Goal: Task Accomplishment & Management: Use online tool/utility

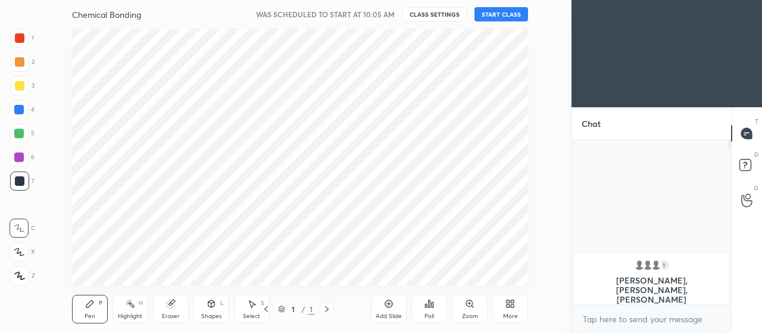
scroll to position [59270, 59002]
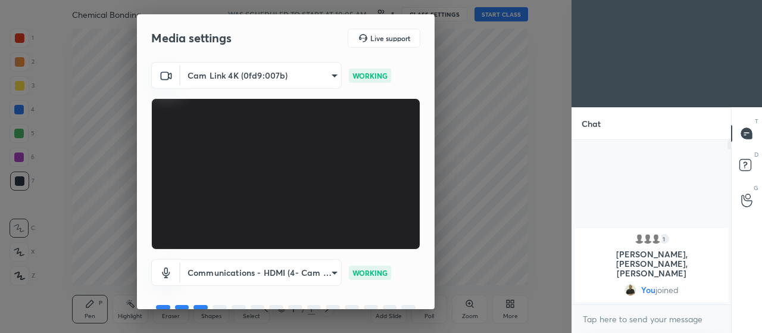
click at [428, 305] on div "Cam Link 4K (0fd9:007b) 08400e36996dd937fb7696ec3fcf50048f5239542f7421fc7074a2a…" at bounding box center [286, 195] width 298 height 267
click at [435, 310] on div "Media settings Live support Cam Link 4K (0fd9:007b) 08400e36996dd937fb7696ec3fc…" at bounding box center [285, 166] width 571 height 333
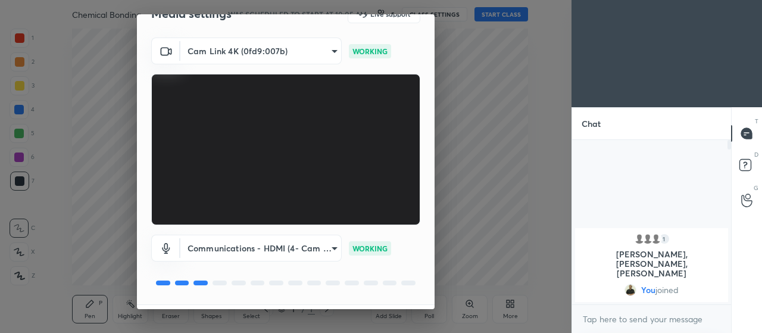
click at [435, 307] on div "Media settings Live support Cam Link 4K (0fd9:007b) 08400e36996dd937fb7696ec3fc…" at bounding box center [285, 166] width 571 height 333
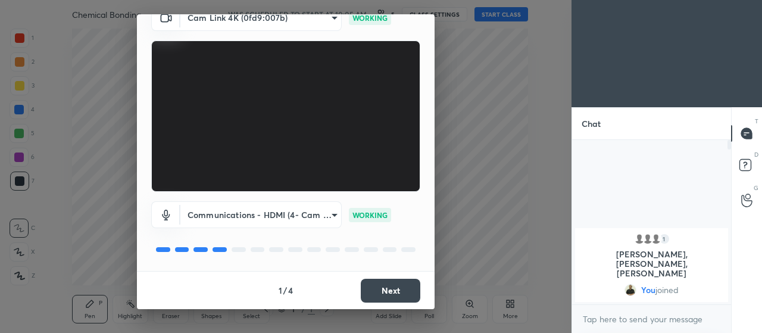
click at [386, 290] on button "Next" at bounding box center [391, 291] width 60 height 24
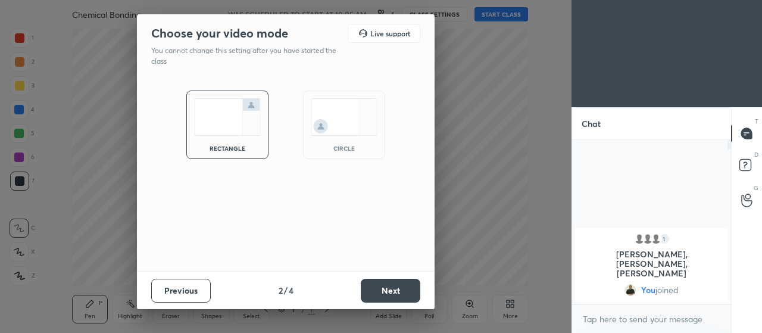
scroll to position [0, 0]
click at [395, 292] on button "Next" at bounding box center [391, 291] width 60 height 24
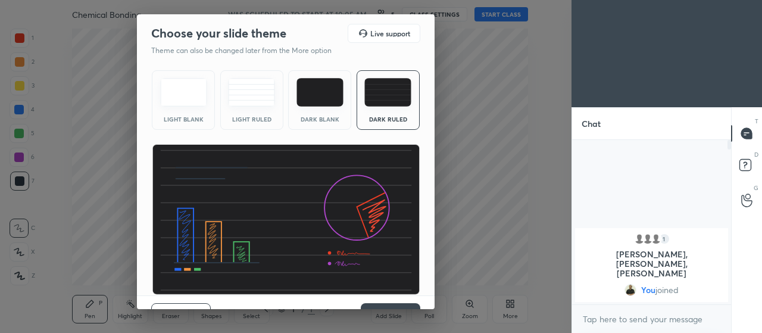
click at [429, 302] on div "Previous 3 / 4 Next" at bounding box center [286, 314] width 298 height 38
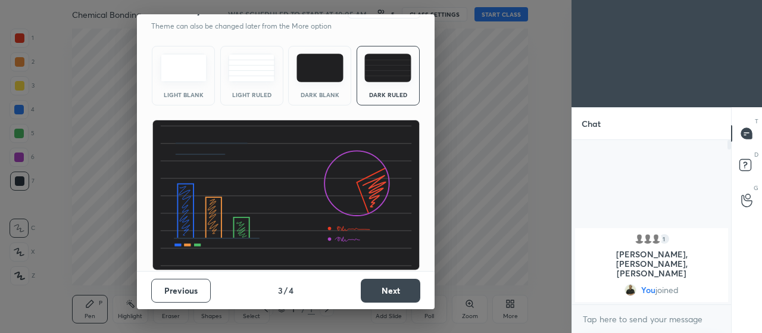
click at [388, 290] on button "Next" at bounding box center [391, 291] width 60 height 24
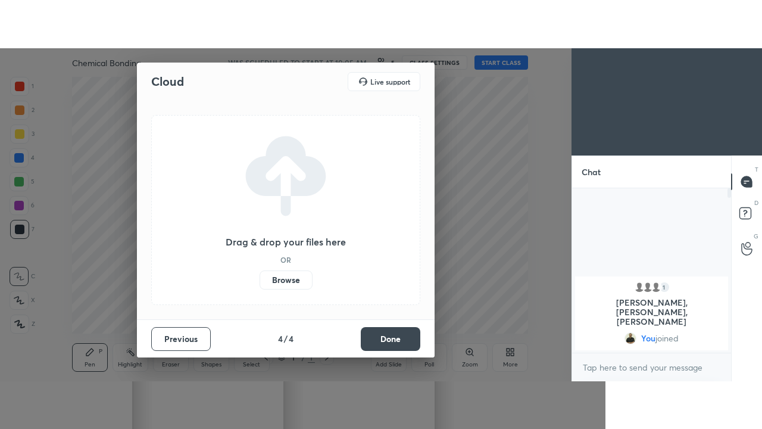
scroll to position [0, 0]
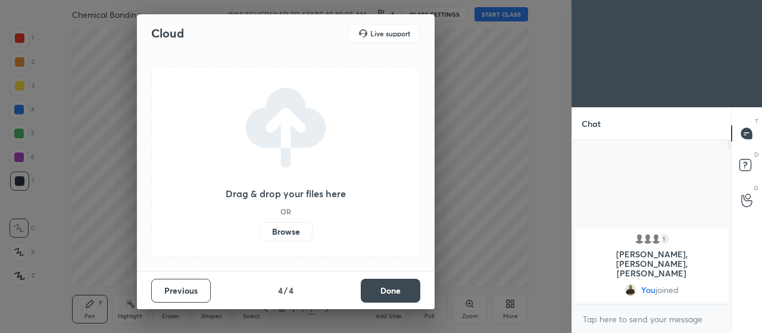
click at [399, 289] on button "Done" at bounding box center [391, 291] width 60 height 24
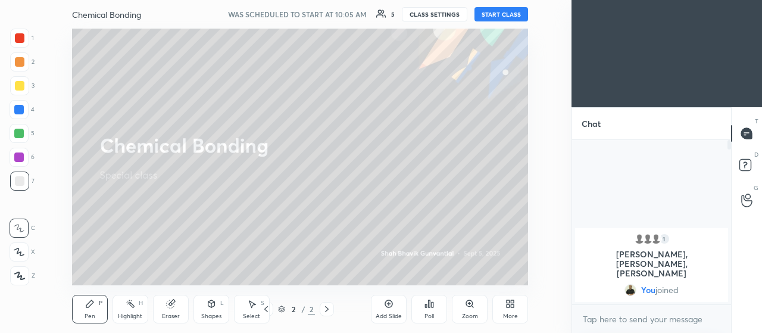
click at [501, 18] on button "START CLASS" at bounding box center [501, 14] width 54 height 14
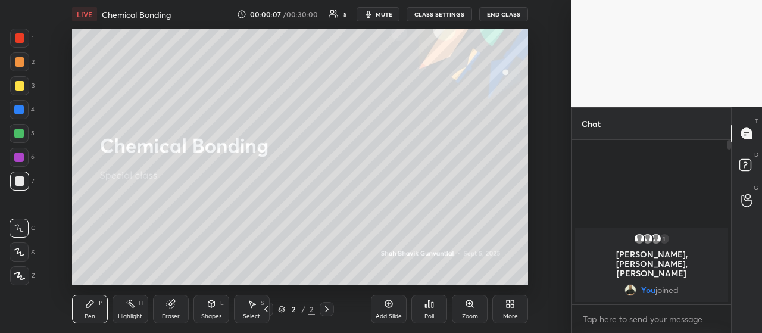
click at [519, 302] on div "More" at bounding box center [510, 309] width 36 height 29
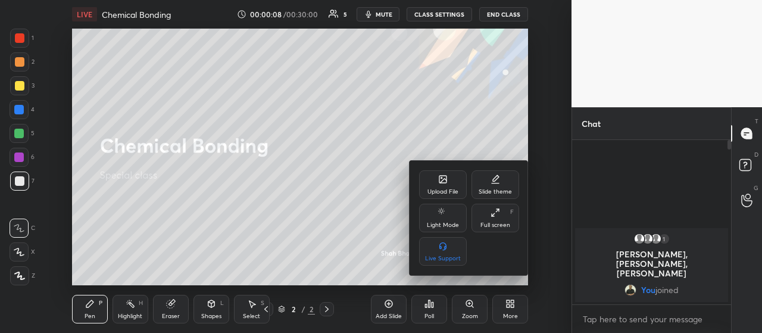
click at [498, 213] on icon at bounding box center [495, 213] width 10 height 10
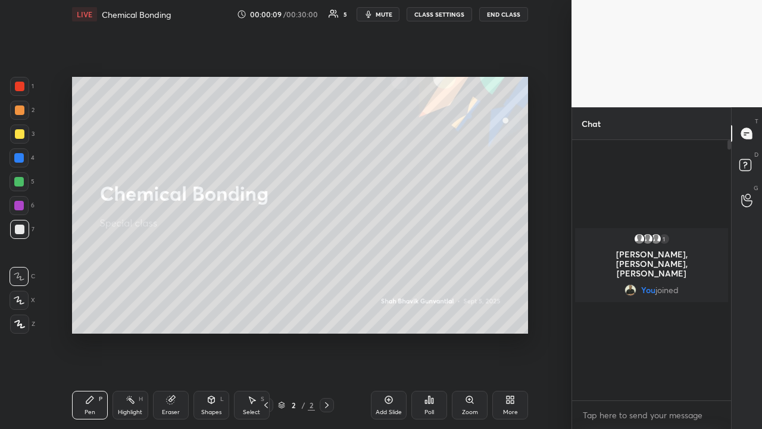
scroll to position [285, 155]
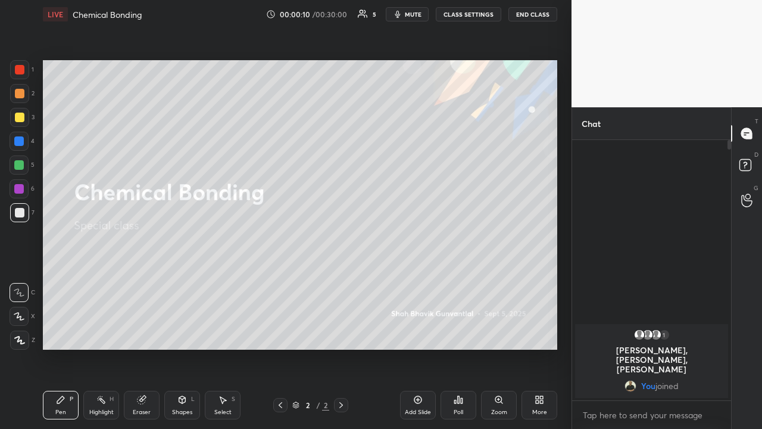
click at [421, 332] on div "Add Slide" at bounding box center [418, 404] width 36 height 29
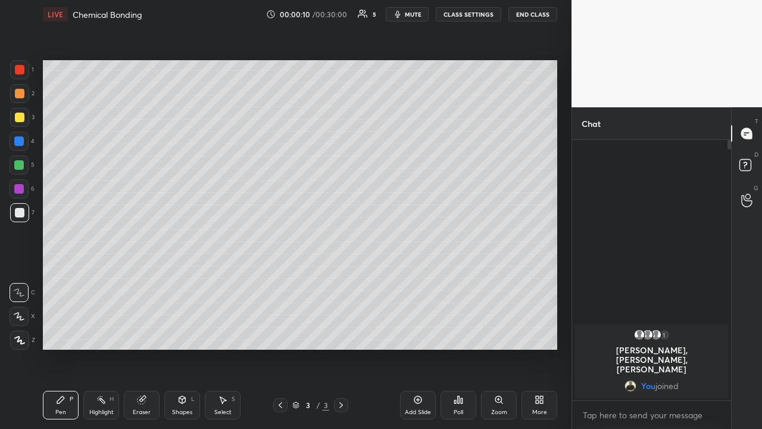
click at [421, 332] on div "Add Slide" at bounding box center [418, 404] width 36 height 29
click at [420, 332] on div "Add Slide" at bounding box center [418, 404] width 36 height 29
click at [417, 332] on icon at bounding box center [418, 400] width 8 height 8
click at [417, 332] on div "Add Slide" at bounding box center [418, 404] width 36 height 29
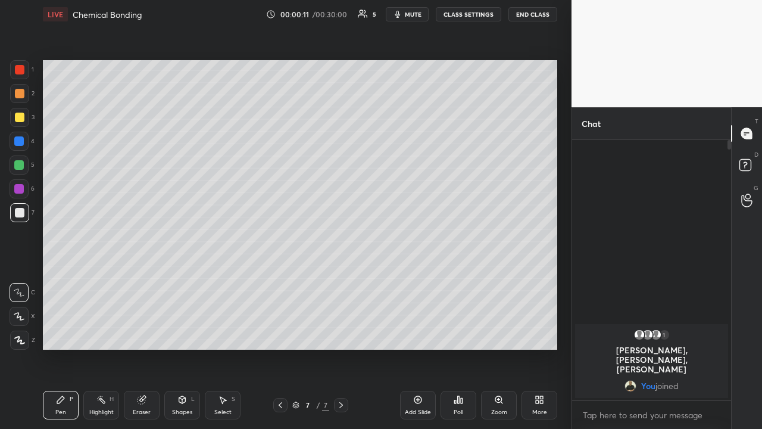
click at [417, 332] on div "Add Slide" at bounding box center [418, 404] width 36 height 29
click at [413, 332] on div "Add Slide" at bounding box center [418, 404] width 36 height 29
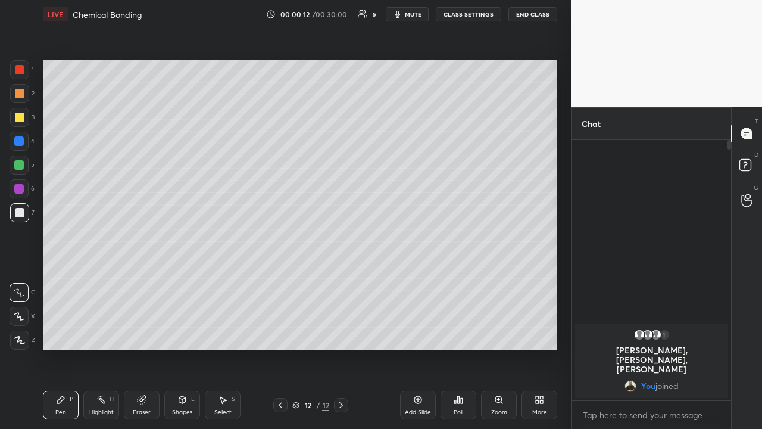
click at [411, 332] on div "Add Slide" at bounding box center [418, 404] width 36 height 29
click at [414, 332] on div "Add Slide" at bounding box center [418, 404] width 36 height 29
click at [411, 332] on div "Add Slide" at bounding box center [418, 404] width 36 height 29
click at [285, 332] on div at bounding box center [280, 405] width 14 height 14
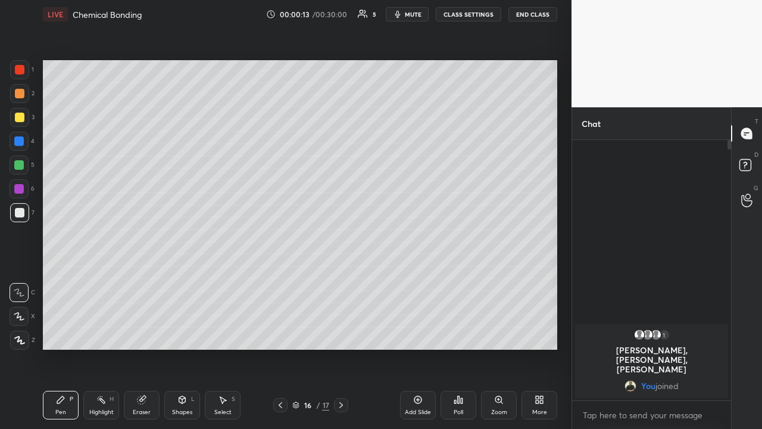
click at [280, 332] on icon at bounding box center [281, 405] width 10 height 10
click at [280, 332] on icon at bounding box center [281, 405] width 4 height 6
click at [280, 332] on icon at bounding box center [281, 405] width 10 height 10
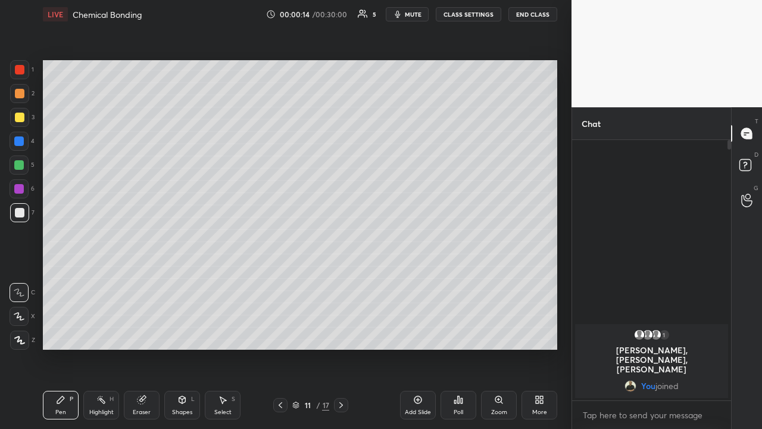
click at [280, 332] on icon at bounding box center [281, 405] width 10 height 10
click at [279, 332] on icon at bounding box center [281, 405] width 10 height 10
click at [280, 332] on icon at bounding box center [281, 405] width 10 height 10
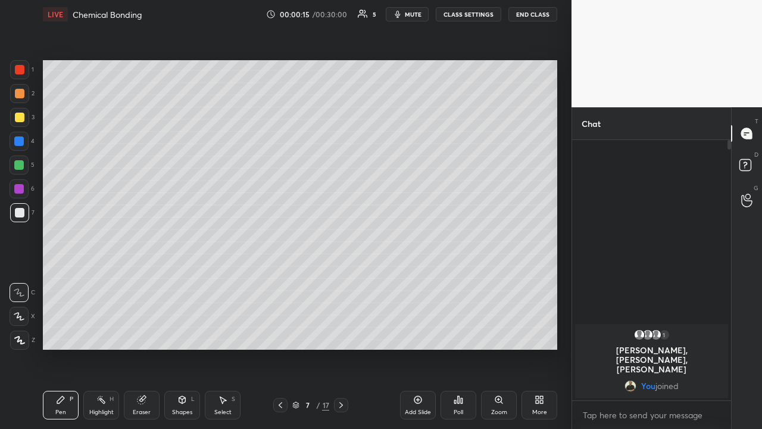
click at [280, 332] on icon at bounding box center [281, 405] width 4 height 6
click at [280, 332] on icon at bounding box center [281, 405] width 10 height 10
click at [23, 314] on icon at bounding box center [19, 316] width 11 height 8
click at [18, 140] on div at bounding box center [19, 141] width 10 height 10
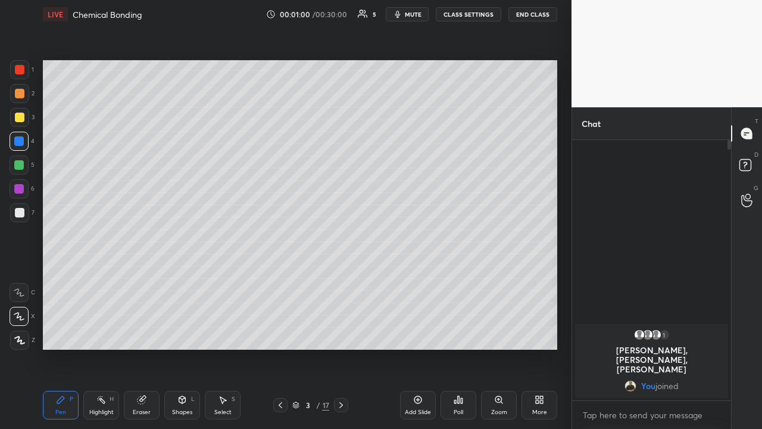
click at [19, 165] on div at bounding box center [19, 165] width 10 height 10
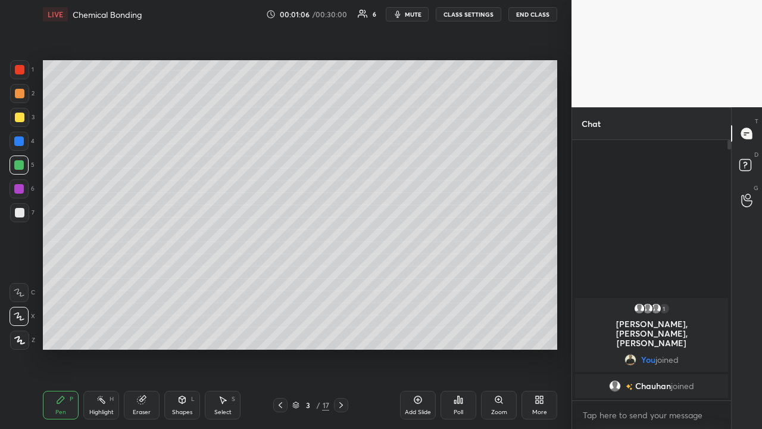
click at [18, 139] on div at bounding box center [19, 141] width 10 height 10
click at [20, 145] on div at bounding box center [19, 141] width 10 height 10
click at [17, 190] on div at bounding box center [19, 189] width 10 height 10
click at [18, 214] on div at bounding box center [20, 213] width 10 height 10
click at [18, 188] on div at bounding box center [19, 189] width 10 height 10
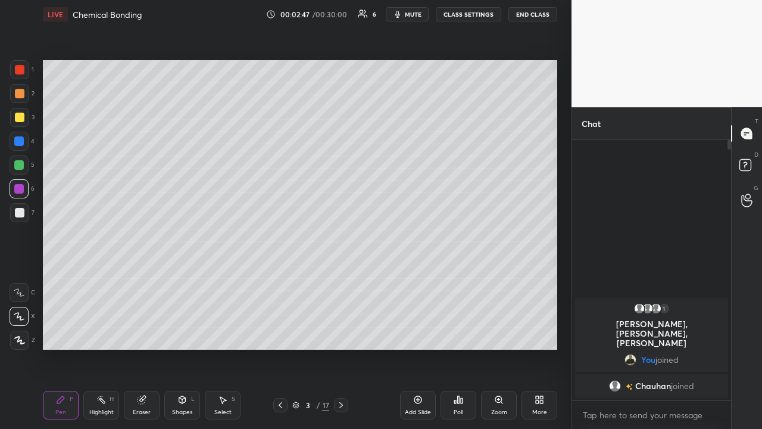
click at [18, 167] on div at bounding box center [19, 165] width 10 height 10
click at [19, 189] on div at bounding box center [19, 189] width 10 height 10
click at [21, 142] on div at bounding box center [19, 141] width 10 height 10
click at [20, 121] on div at bounding box center [20, 118] width 10 height 10
click at [20, 169] on div at bounding box center [19, 165] width 10 height 10
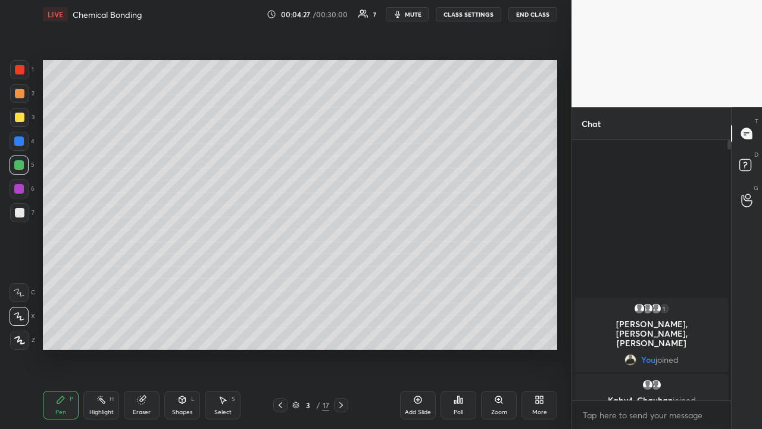
click at [420, 332] on icon at bounding box center [418, 400] width 10 height 10
click at [17, 139] on div at bounding box center [19, 141] width 10 height 10
click at [17, 163] on div at bounding box center [19, 165] width 10 height 10
click at [18, 118] on div at bounding box center [20, 118] width 10 height 10
click at [16, 99] on div at bounding box center [19, 93] width 19 height 19
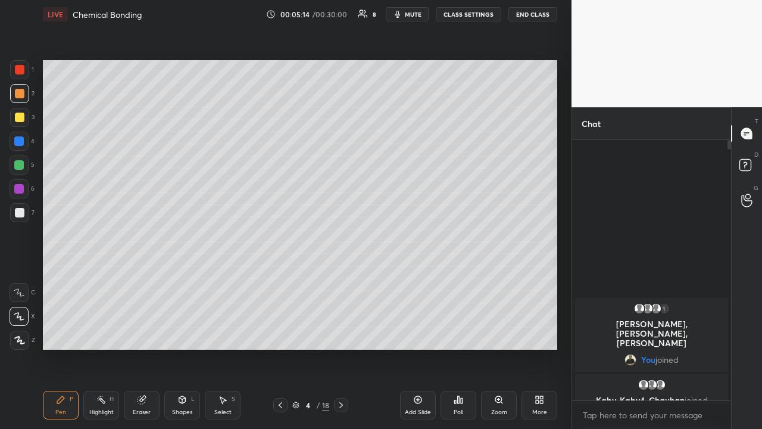
click at [15, 214] on div at bounding box center [20, 213] width 10 height 10
click at [23, 164] on div at bounding box center [19, 165] width 10 height 10
click at [20, 192] on div at bounding box center [19, 189] width 10 height 10
click at [22, 165] on div at bounding box center [19, 165] width 10 height 10
click at [20, 212] on div at bounding box center [20, 213] width 10 height 10
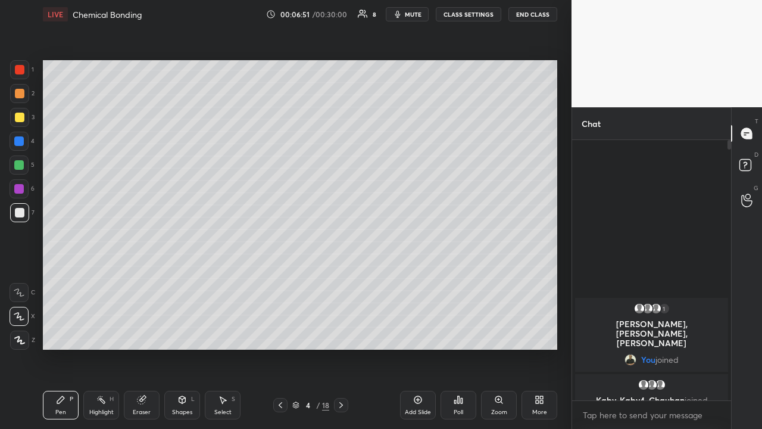
click at [18, 165] on div at bounding box center [19, 165] width 10 height 10
click at [20, 136] on div at bounding box center [19, 141] width 10 height 10
click at [17, 119] on div at bounding box center [20, 118] width 10 height 10
click at [279, 332] on icon at bounding box center [281, 405] width 4 height 6
click at [340, 332] on icon at bounding box center [341, 405] width 10 height 10
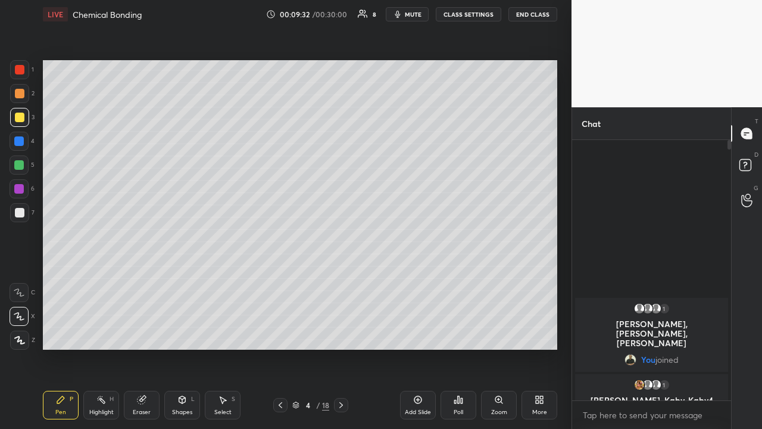
click at [341, 332] on icon at bounding box center [341, 405] width 10 height 10
click at [20, 95] on div at bounding box center [20, 94] width 10 height 10
click at [20, 167] on div at bounding box center [19, 165] width 10 height 10
click at [17, 188] on div at bounding box center [19, 189] width 10 height 10
click at [19, 167] on div at bounding box center [19, 165] width 10 height 10
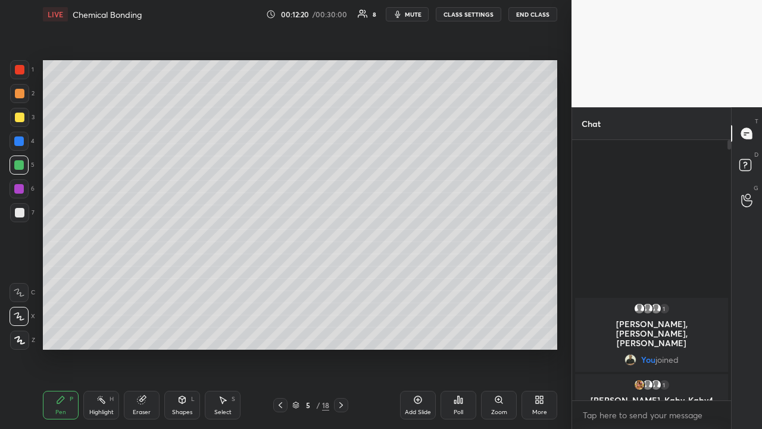
click at [16, 141] on div at bounding box center [19, 141] width 10 height 10
click at [16, 167] on div at bounding box center [19, 165] width 10 height 10
click at [18, 137] on div at bounding box center [19, 141] width 10 height 10
click at [18, 114] on div at bounding box center [20, 118] width 10 height 10
click at [341, 332] on icon at bounding box center [341, 405] width 10 height 10
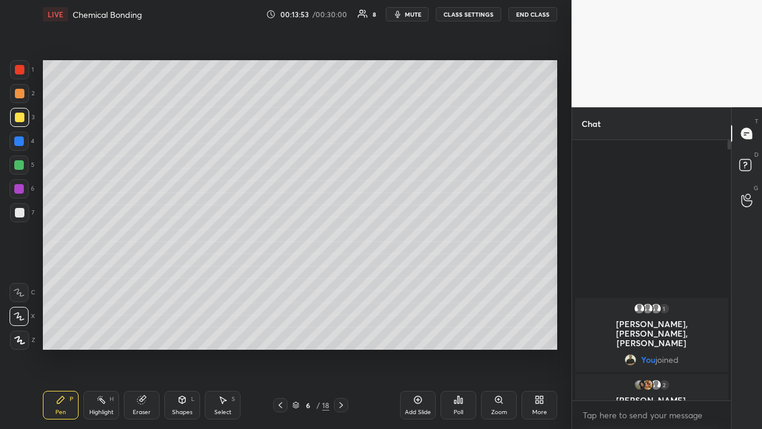
click at [21, 98] on div at bounding box center [19, 93] width 19 height 19
click at [17, 213] on div at bounding box center [20, 213] width 10 height 10
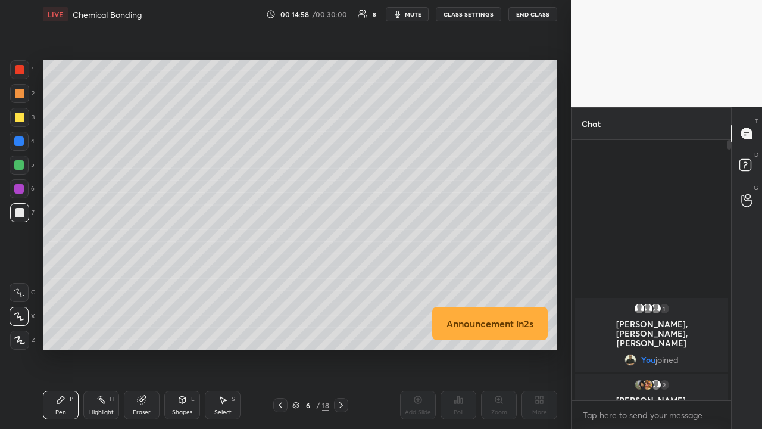
click at [19, 164] on div at bounding box center [19, 165] width 10 height 10
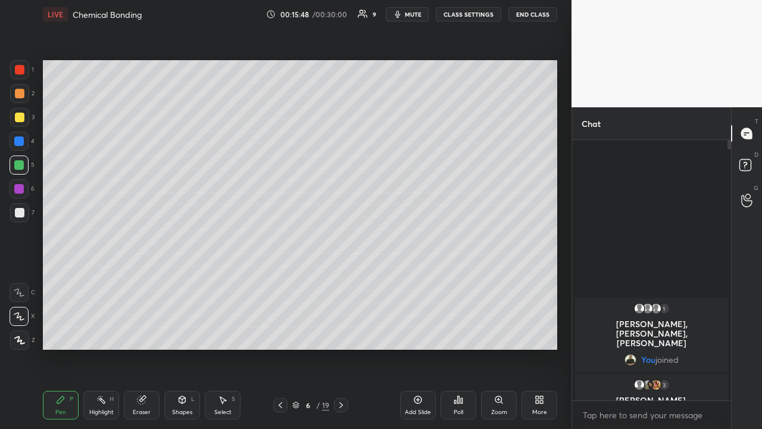
click at [342, 332] on icon at bounding box center [341, 405] width 10 height 10
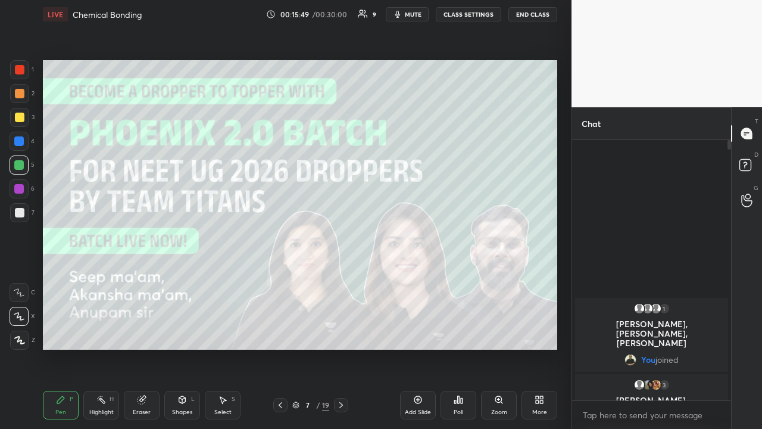
click at [342, 332] on icon at bounding box center [341, 405] width 4 height 6
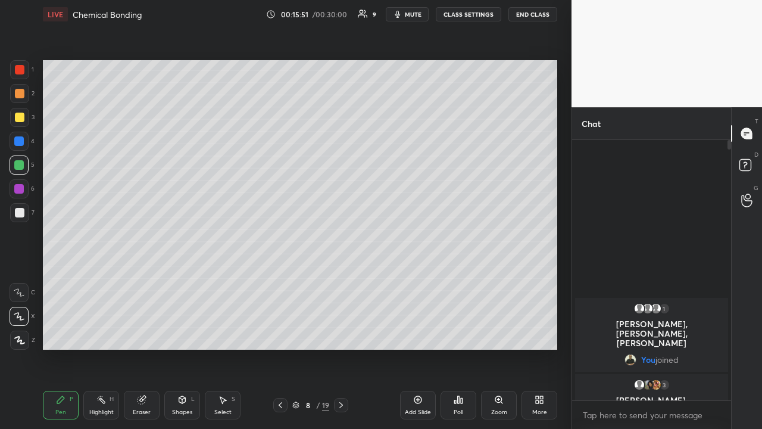
click at [15, 189] on div at bounding box center [19, 189] width 10 height 10
click at [23, 164] on div at bounding box center [19, 165] width 10 height 10
click at [20, 143] on div at bounding box center [19, 141] width 10 height 10
click at [17, 121] on div at bounding box center [20, 118] width 10 height 10
click at [19, 95] on div at bounding box center [20, 94] width 10 height 10
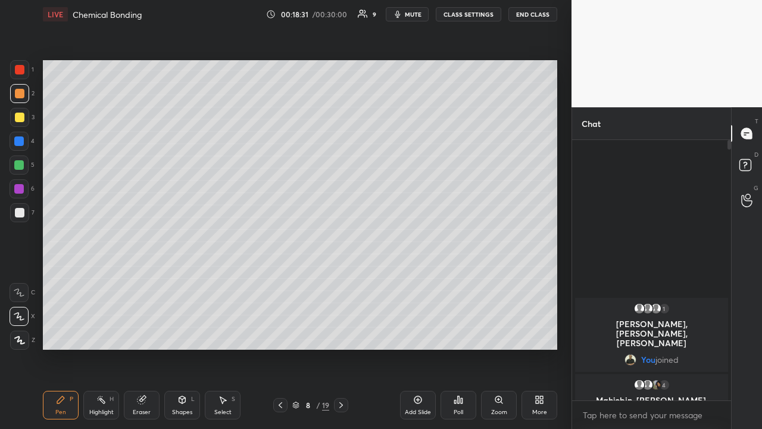
click at [18, 115] on div at bounding box center [20, 118] width 10 height 10
click at [21, 75] on div at bounding box center [19, 69] width 19 height 19
click at [344, 332] on div at bounding box center [341, 405] width 14 height 14
click at [18, 143] on div at bounding box center [19, 141] width 10 height 10
click at [21, 163] on div at bounding box center [19, 165] width 10 height 10
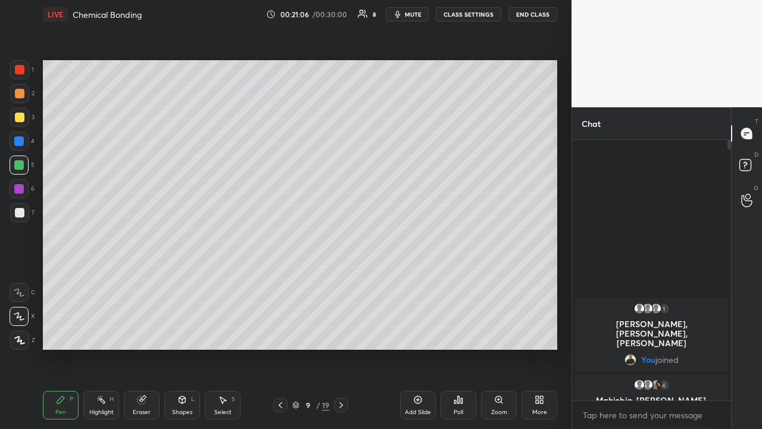
click at [20, 117] on div at bounding box center [20, 118] width 10 height 10
click at [17, 189] on div at bounding box center [19, 189] width 10 height 10
click at [20, 139] on div at bounding box center [19, 141] width 10 height 10
click at [281, 332] on icon at bounding box center [281, 405] width 10 height 10
click at [280, 332] on icon at bounding box center [281, 405] width 10 height 10
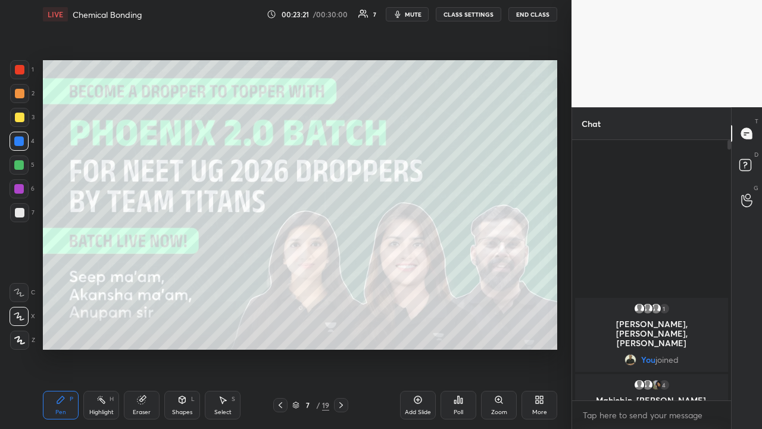
click at [280, 332] on icon at bounding box center [281, 405] width 10 height 10
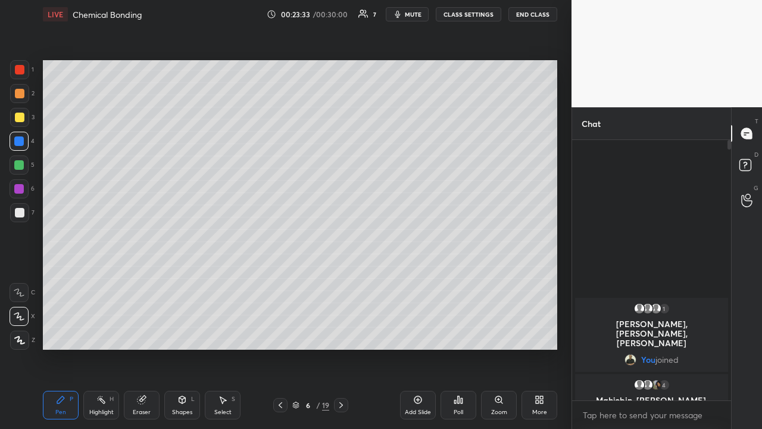
click at [340, 332] on icon at bounding box center [341, 405] width 10 height 10
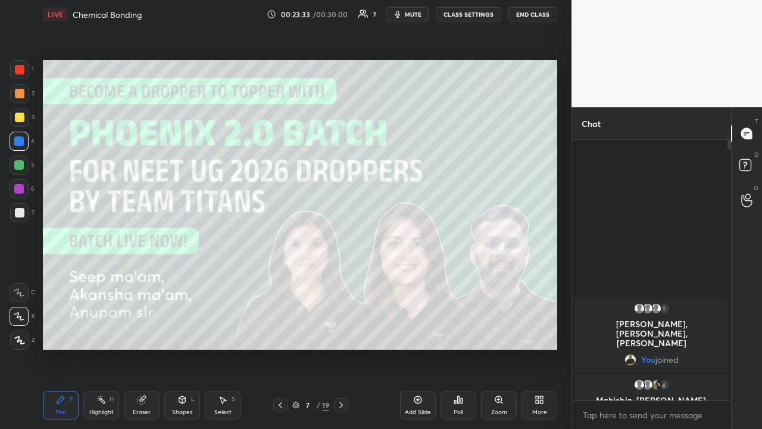
click at [341, 332] on icon at bounding box center [341, 405] width 10 height 10
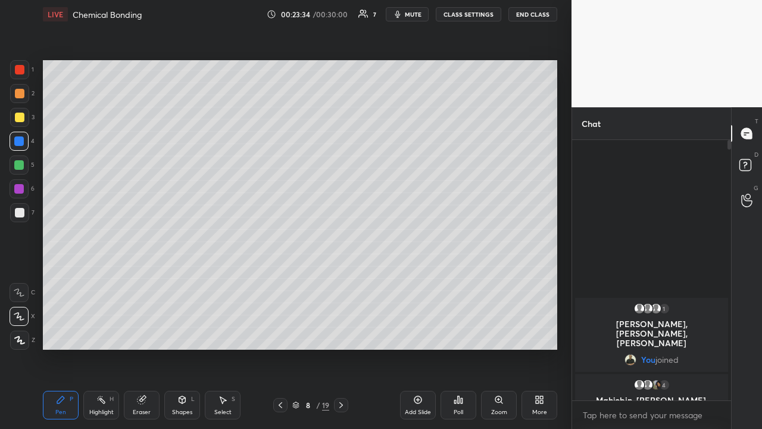
click at [341, 332] on icon at bounding box center [341, 405] width 10 height 10
click at [342, 332] on icon at bounding box center [341, 405] width 4 height 6
click at [19, 116] on div at bounding box center [20, 118] width 10 height 10
click at [13, 143] on div at bounding box center [19, 141] width 19 height 19
click at [280, 332] on icon at bounding box center [281, 405] width 10 height 10
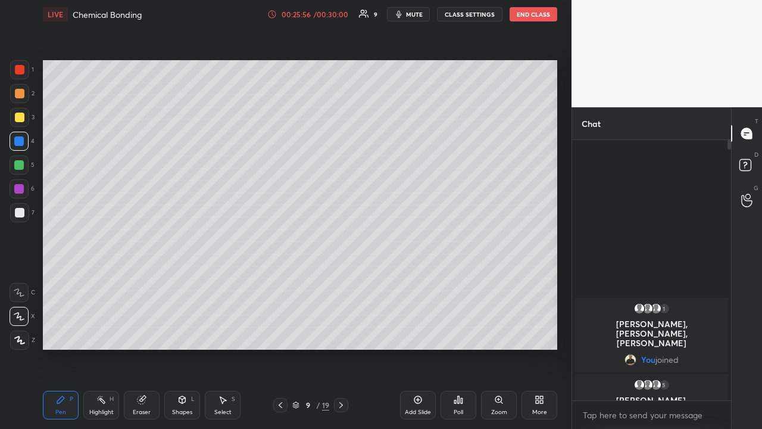
click at [18, 164] on div at bounding box center [19, 165] width 10 height 10
click at [533, 17] on button "End Class" at bounding box center [534, 14] width 48 height 14
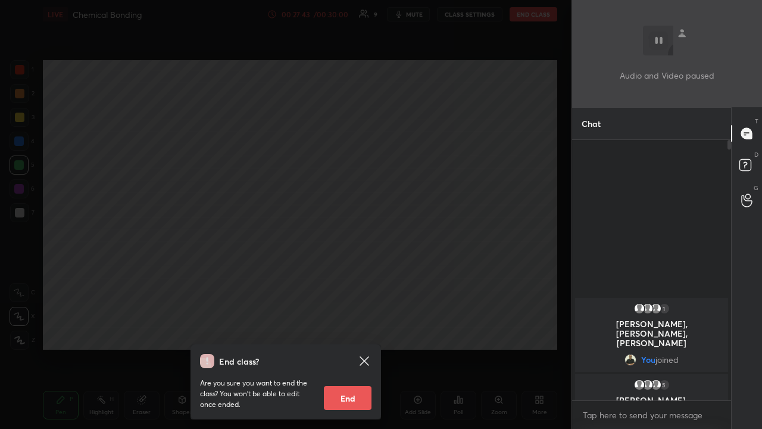
click at [352, 332] on button "End" at bounding box center [348, 398] width 48 height 24
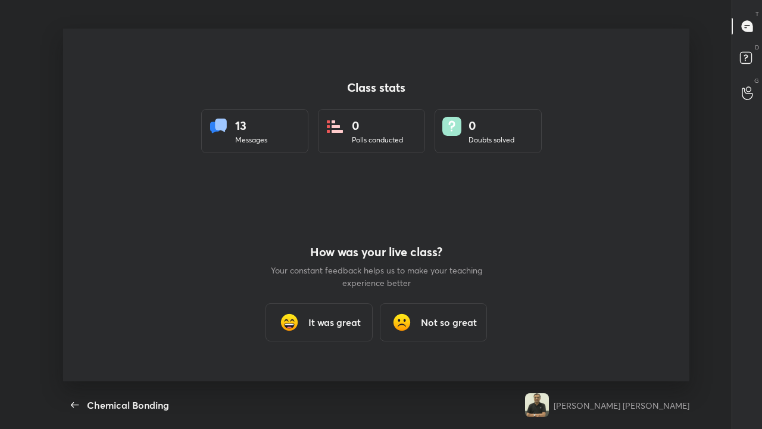
scroll to position [0, 0]
click at [366, 218] on div at bounding box center [376, 205] width 626 height 352
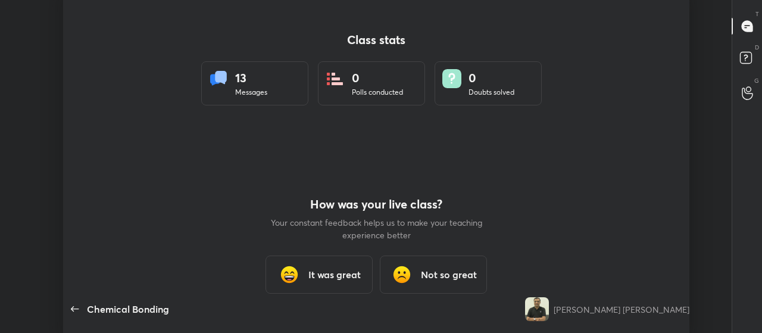
scroll to position [59270, 58774]
type textarea "x"
